Goal: Information Seeking & Learning: Learn about a topic

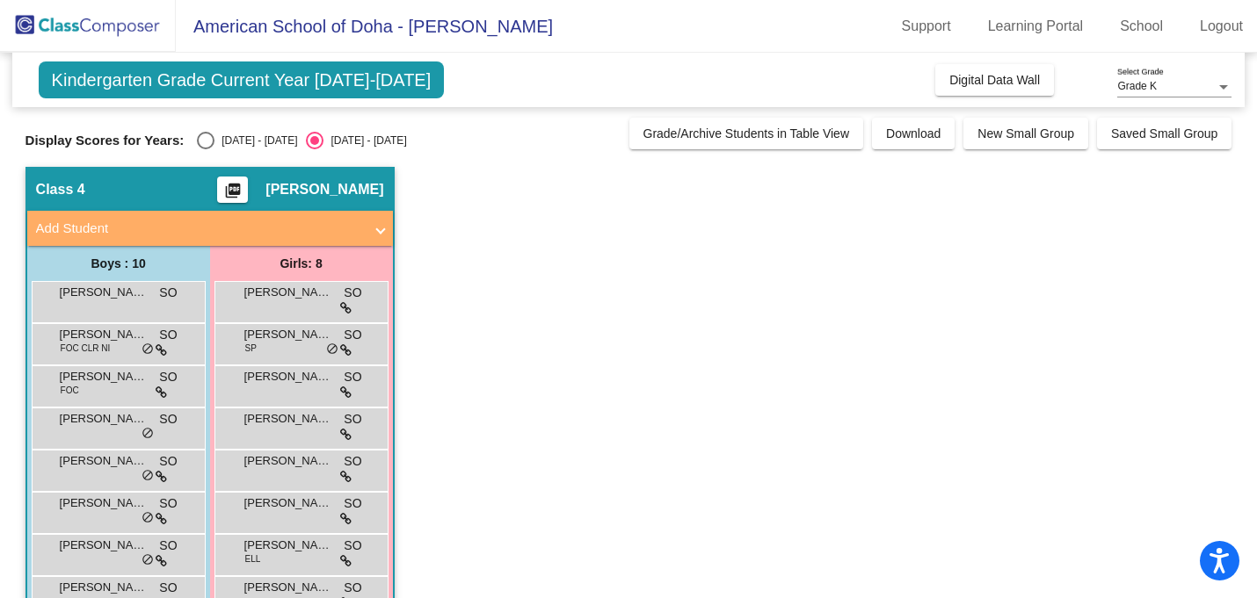
scroll to position [133, 0]
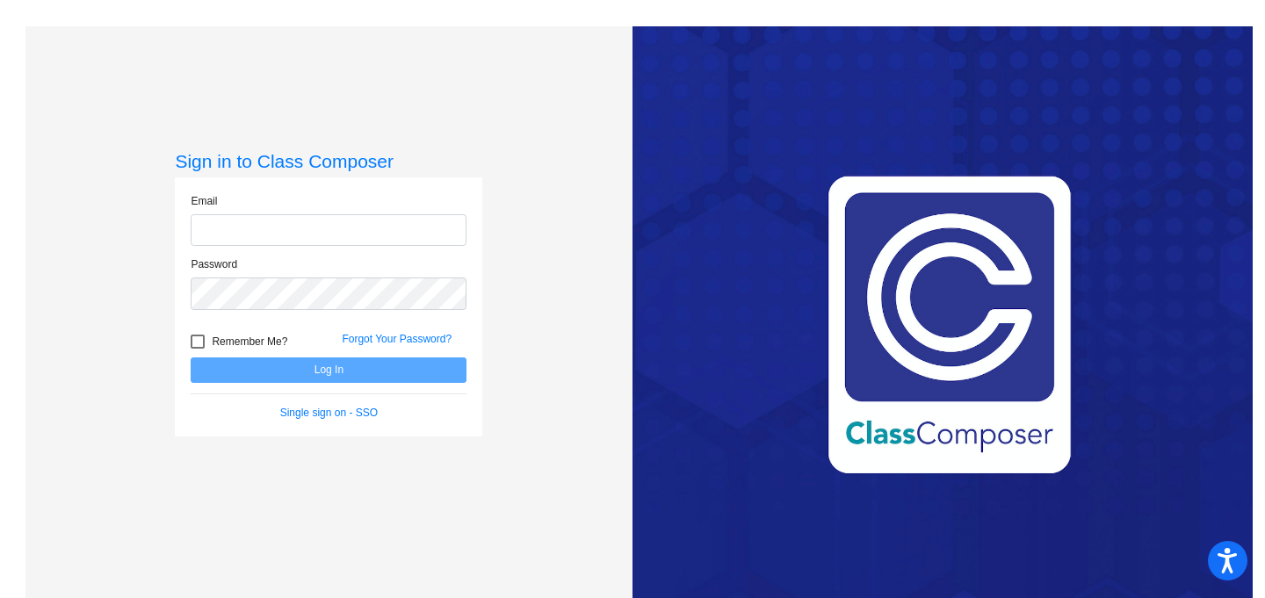
type input "[PERSON_NAME][EMAIL_ADDRESS][DOMAIN_NAME]"
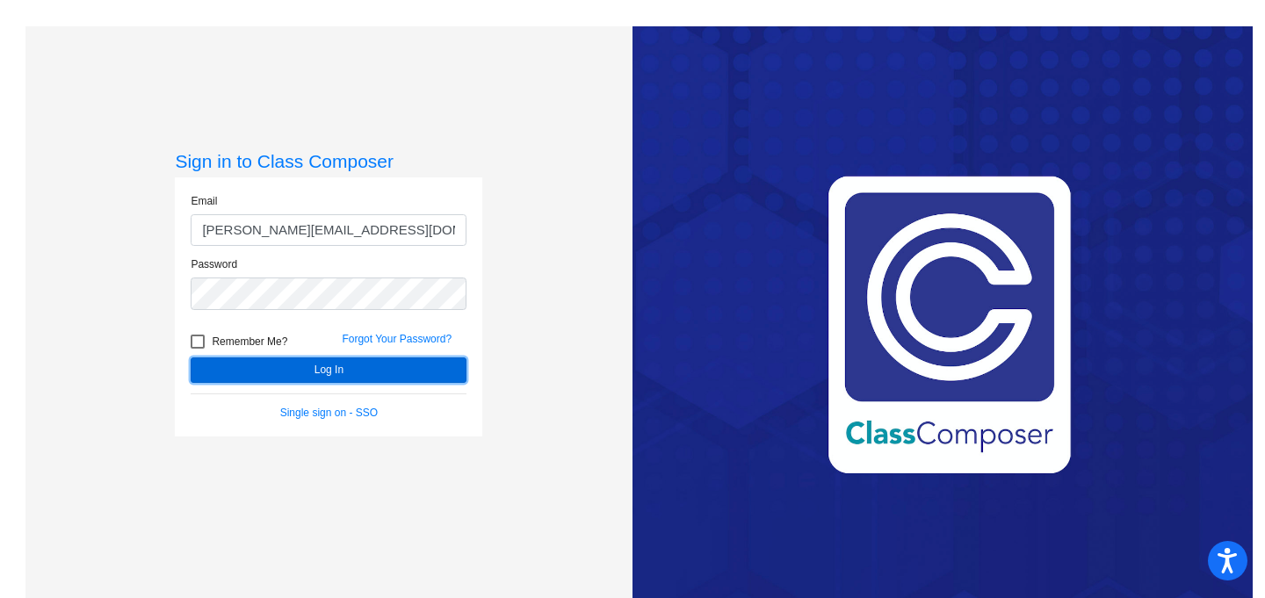
click at [356, 376] on button "Log In" at bounding box center [329, 370] width 276 height 25
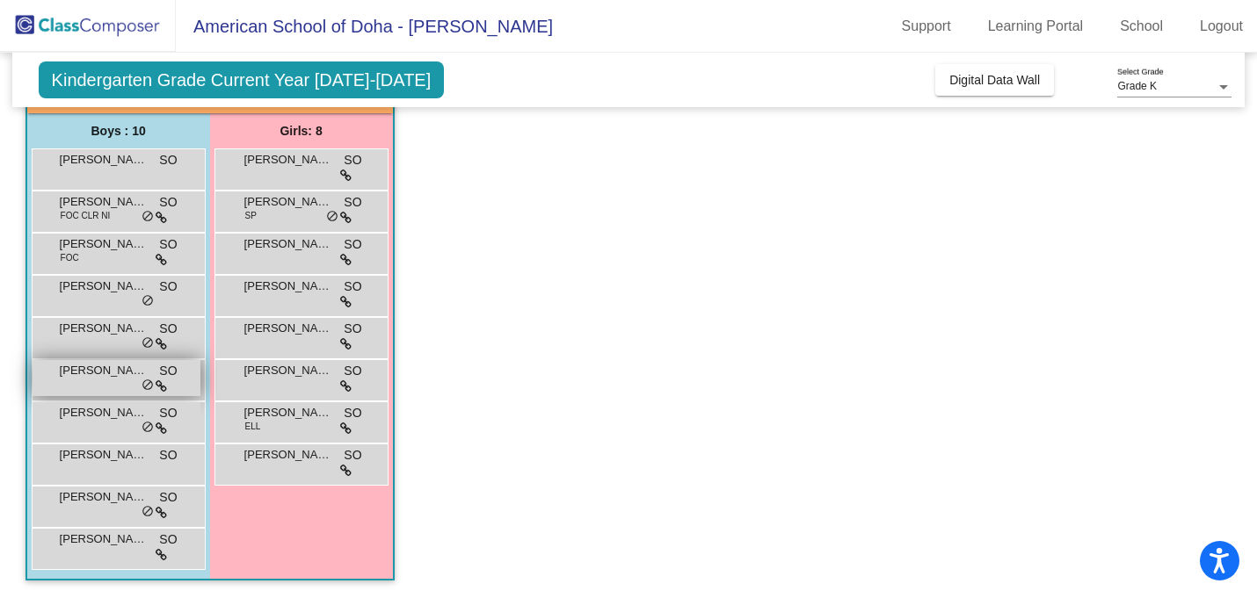
scroll to position [132, 0]
click at [424, 390] on app-classroom "Class 4 picture_as_pdf [PERSON_NAME] Add Student First Name Last Name Student I…" at bounding box center [628, 317] width 1206 height 564
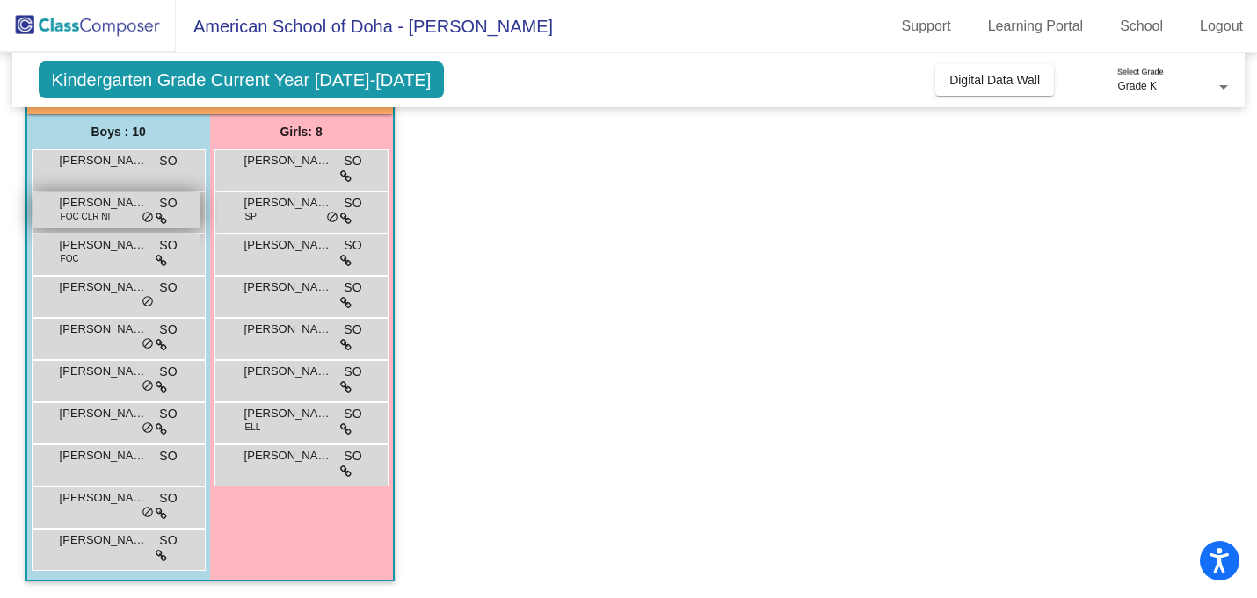
click at [89, 201] on span "[PERSON_NAME]" at bounding box center [104, 203] width 88 height 18
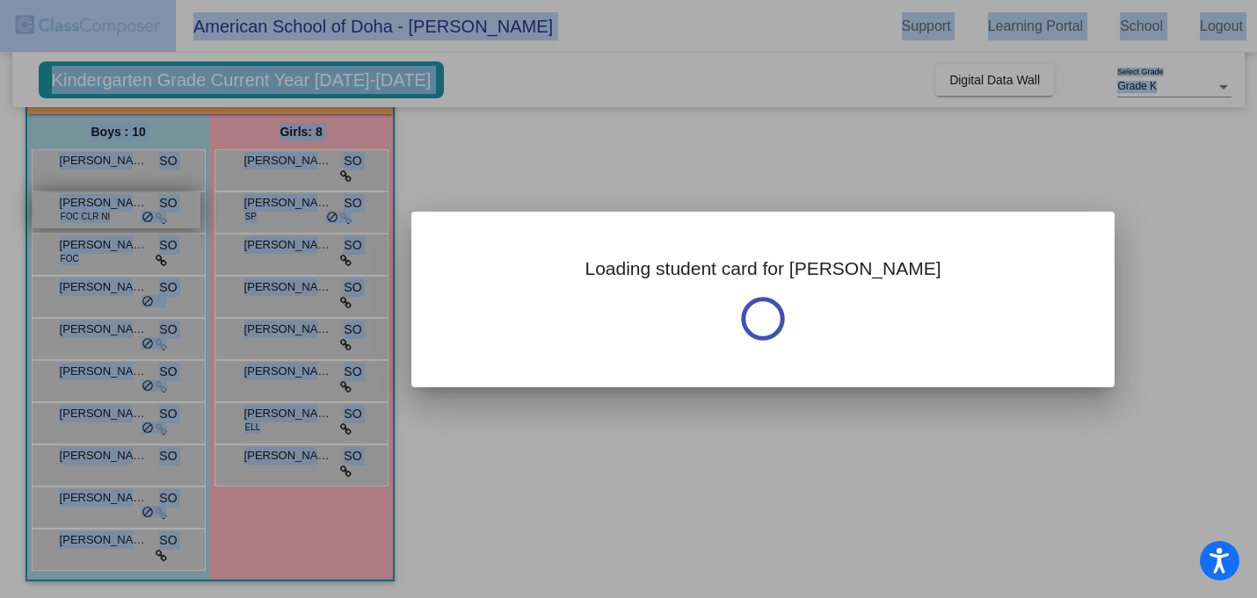
click at [89, 201] on div at bounding box center [628, 299] width 1257 height 598
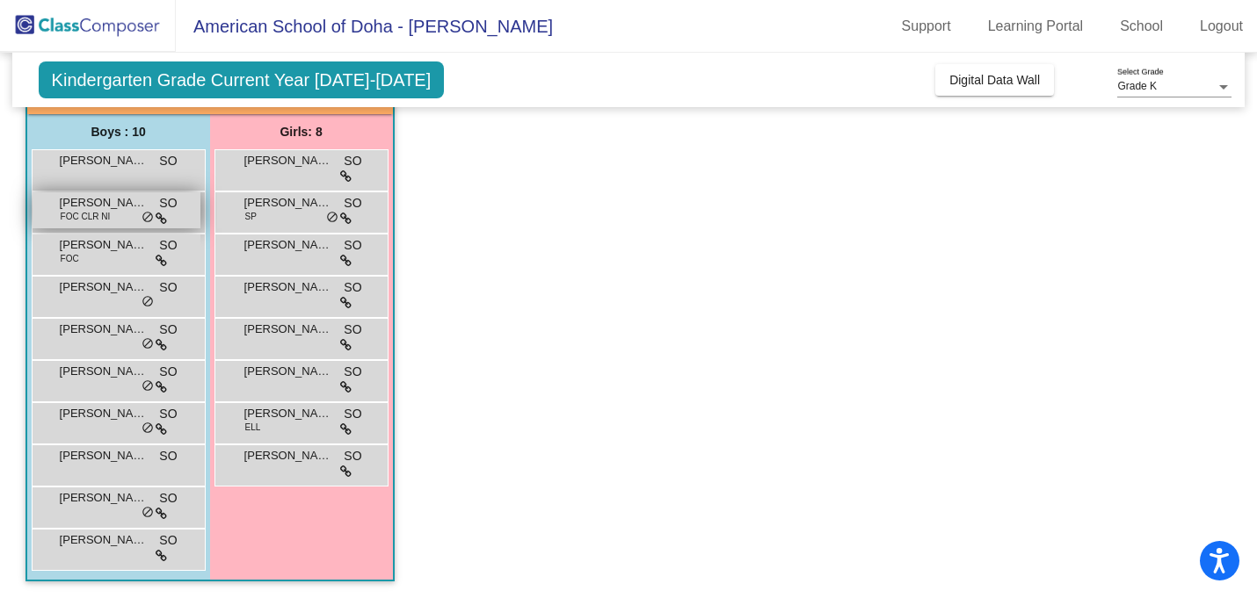
click at [93, 215] on span "FOC CLR NI" at bounding box center [86, 216] width 50 height 13
click at [121, 220] on div "[PERSON_NAME] FOC CLR NI SO lock do_not_disturb_alt" at bounding box center [117, 210] width 168 height 36
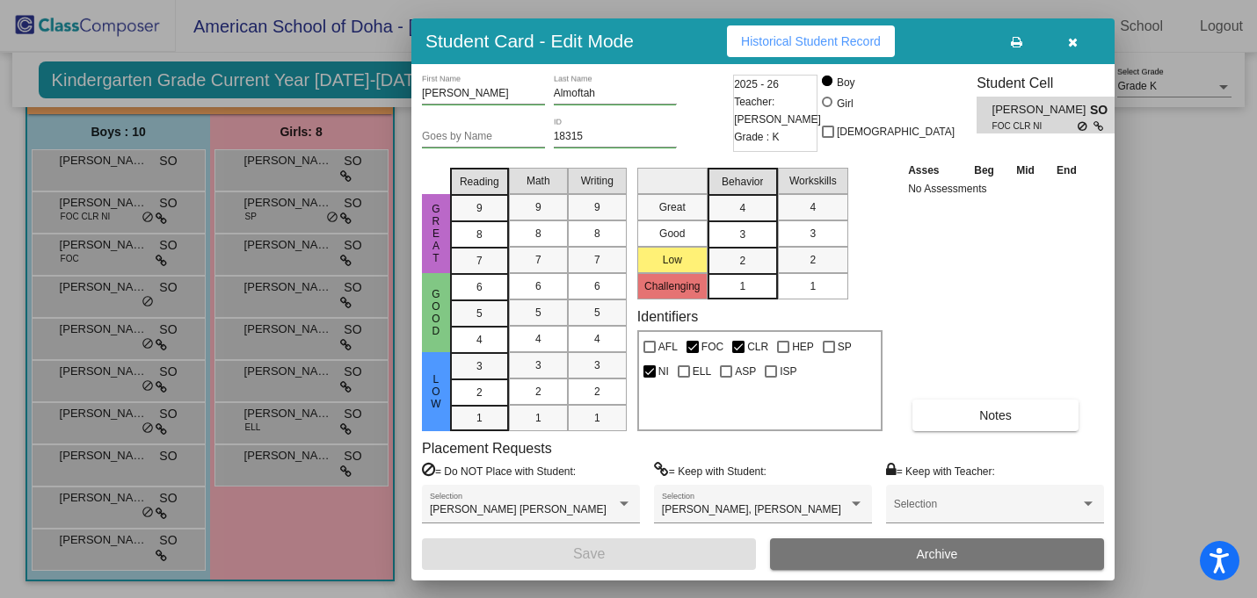
scroll to position [0, 0]
click at [1010, 119] on span "[PERSON_NAME]" at bounding box center [1041, 110] width 98 height 18
click at [825, 53] on button "Historical Student Record" at bounding box center [811, 41] width 168 height 32
click at [1068, 44] on icon "button" at bounding box center [1073, 42] width 10 height 12
